Goal: Task Accomplishment & Management: Complete application form

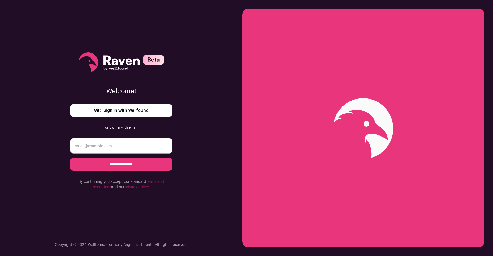
click at [119, 145] on input "email" at bounding box center [121, 145] width 102 height 15
click at [125, 114] on link "Sign in with Wellfound" at bounding box center [121, 110] width 102 height 13
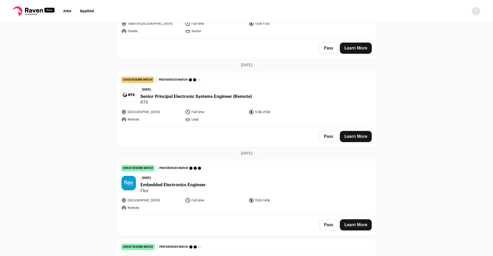
scroll to position [108, 0]
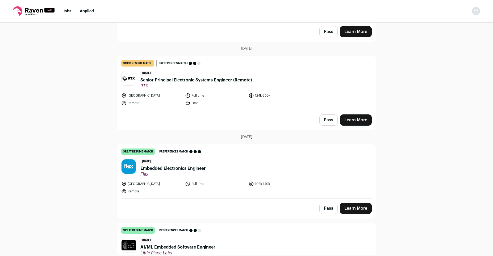
click at [182, 169] on span "Embedded Electronics Engineer" at bounding box center [172, 168] width 65 height 6
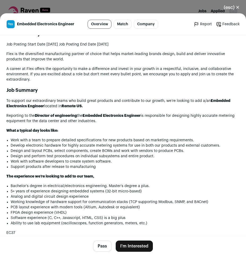
scroll to position [269, 0]
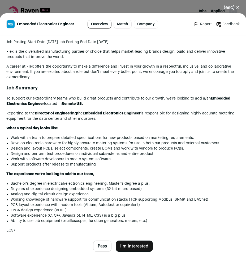
click at [129, 241] on button "I'm Interested" at bounding box center [134, 245] width 37 height 11
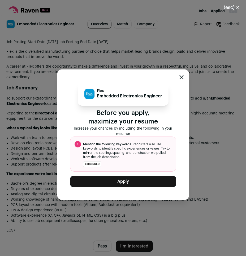
click at [97, 180] on button "Apply" at bounding box center [123, 181] width 106 height 11
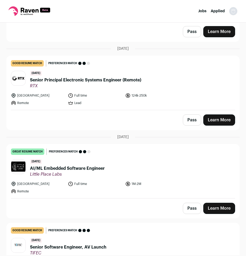
scroll to position [0, 0]
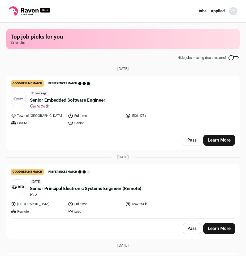
click at [68, 100] on span "Senior Embedded Software Engineer" at bounding box center [68, 100] width 76 height 6
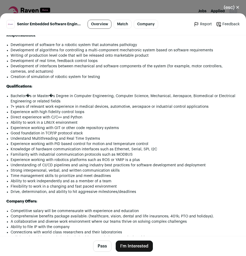
scroll to position [435, 0]
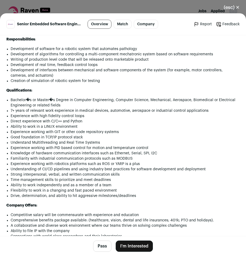
click at [230, 9] on button "(esc) ✕" at bounding box center [232, 8] width 29 height 12
